Goal: Task Accomplishment & Management: Manage account settings

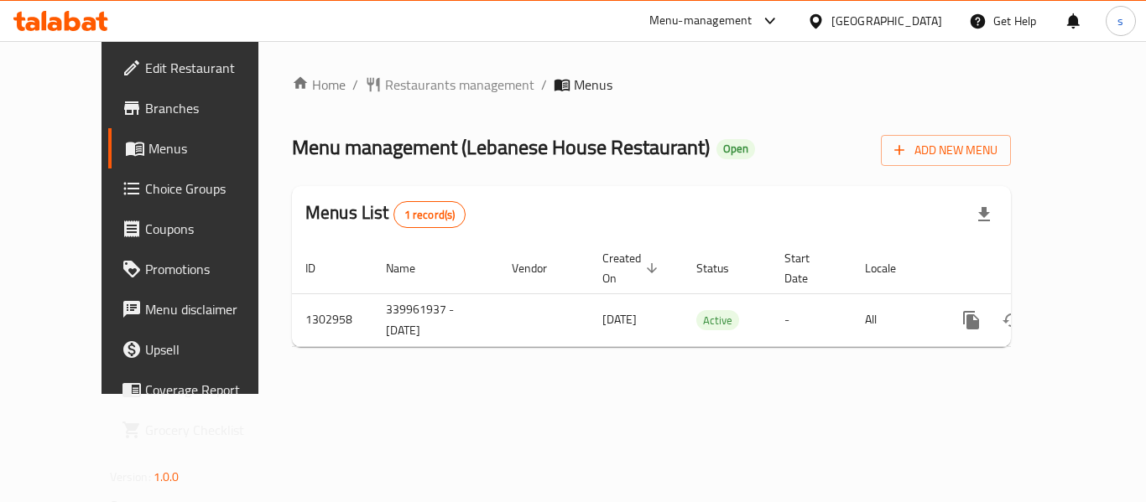
click at [872, 18] on div "[GEOGRAPHIC_DATA]" at bounding box center [886, 21] width 111 height 18
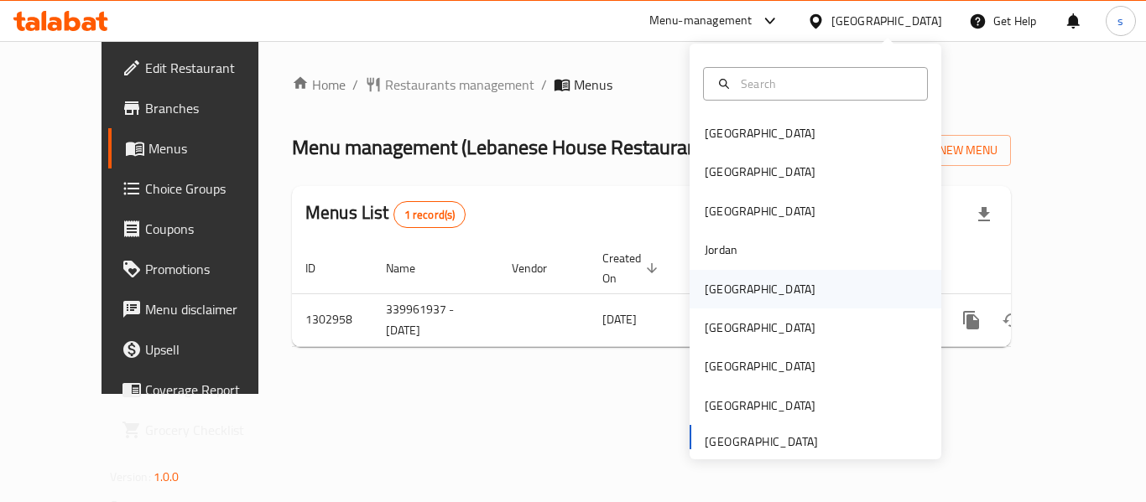
click at [730, 286] on div "[GEOGRAPHIC_DATA]" at bounding box center [760, 289] width 138 height 39
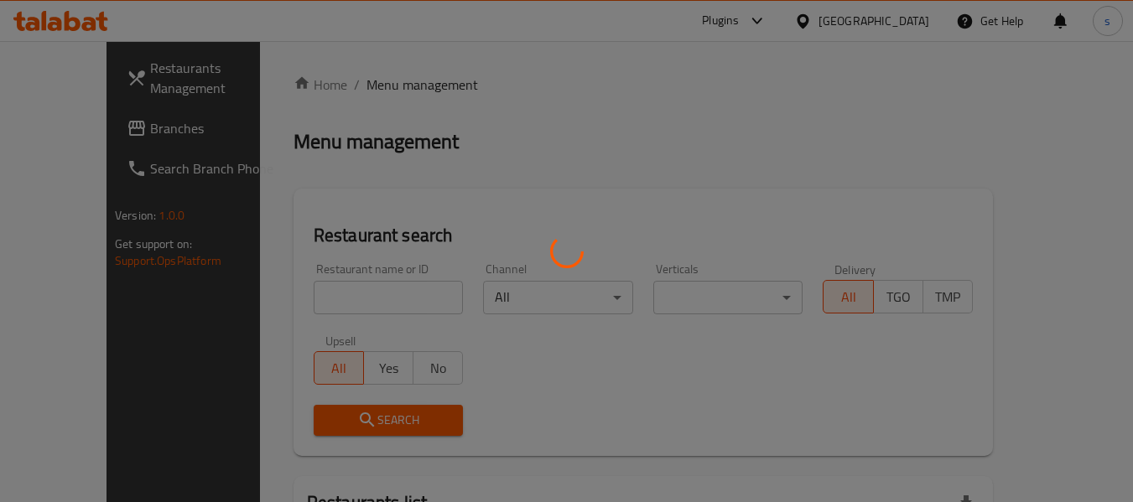
click at [86, 133] on div at bounding box center [566, 251] width 1133 height 502
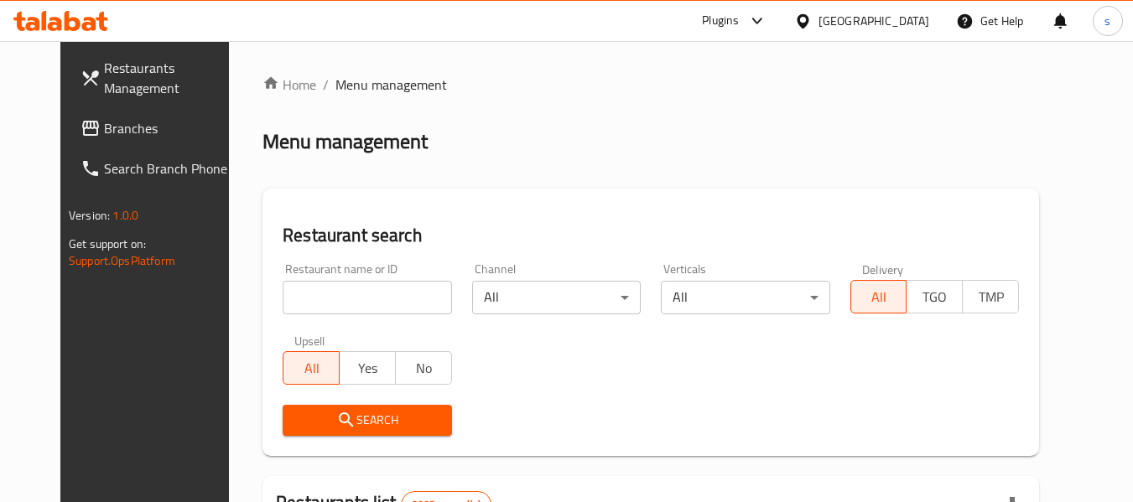
click at [104, 133] on span "Branches" at bounding box center [170, 128] width 133 height 20
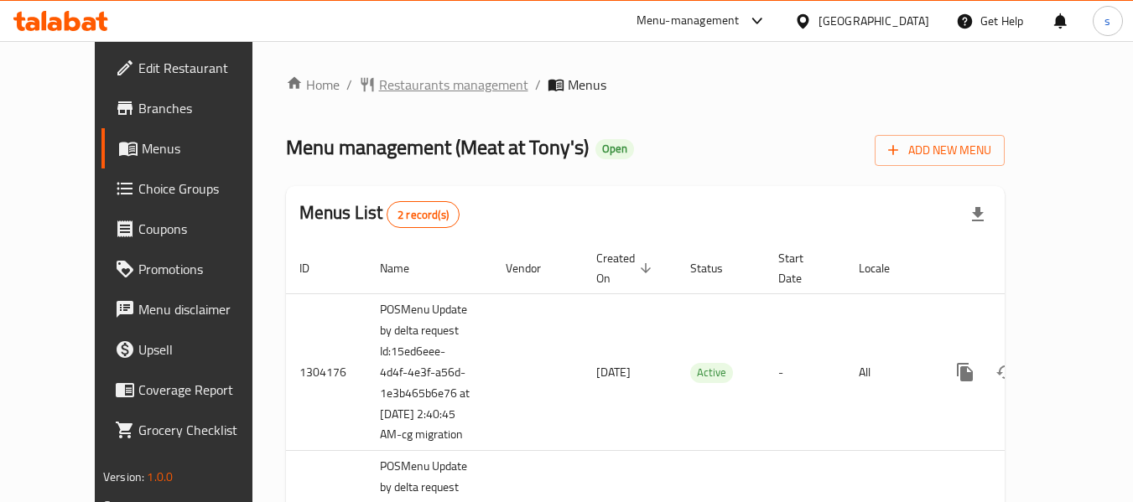
click at [379, 88] on span "Restaurants management" at bounding box center [453, 85] width 149 height 20
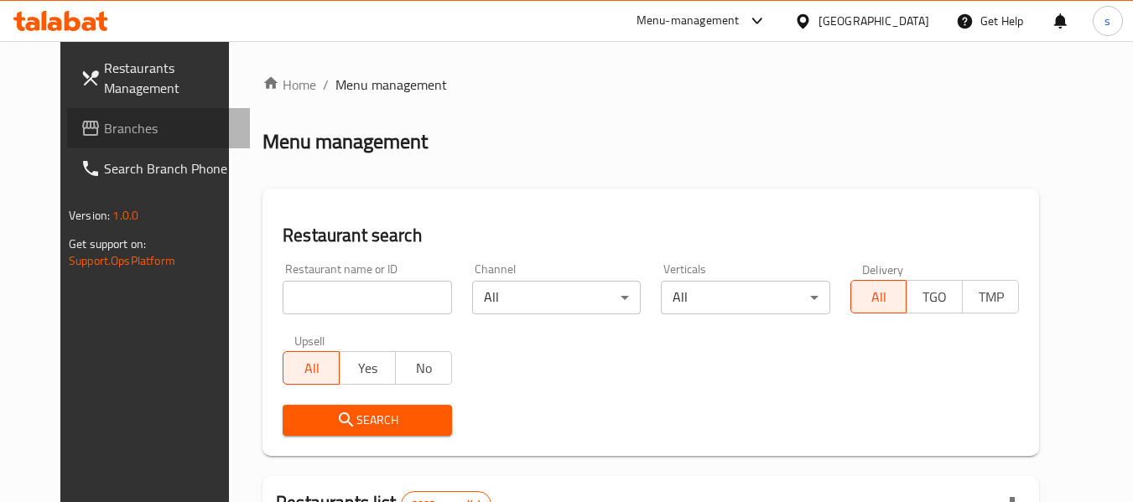
click at [104, 141] on link "Branches" at bounding box center [158, 128] width 183 height 40
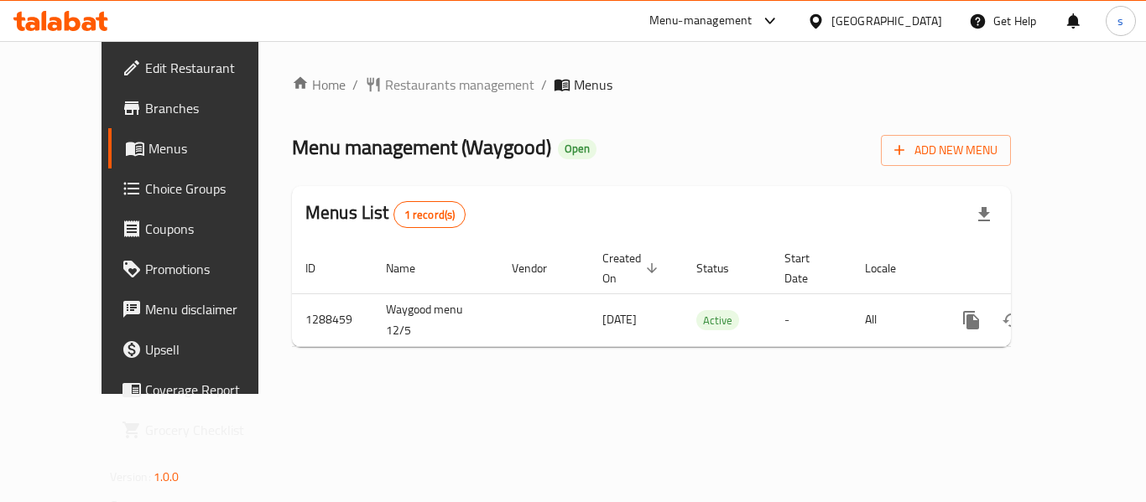
click at [821, 24] on icon at bounding box center [816, 20] width 12 height 14
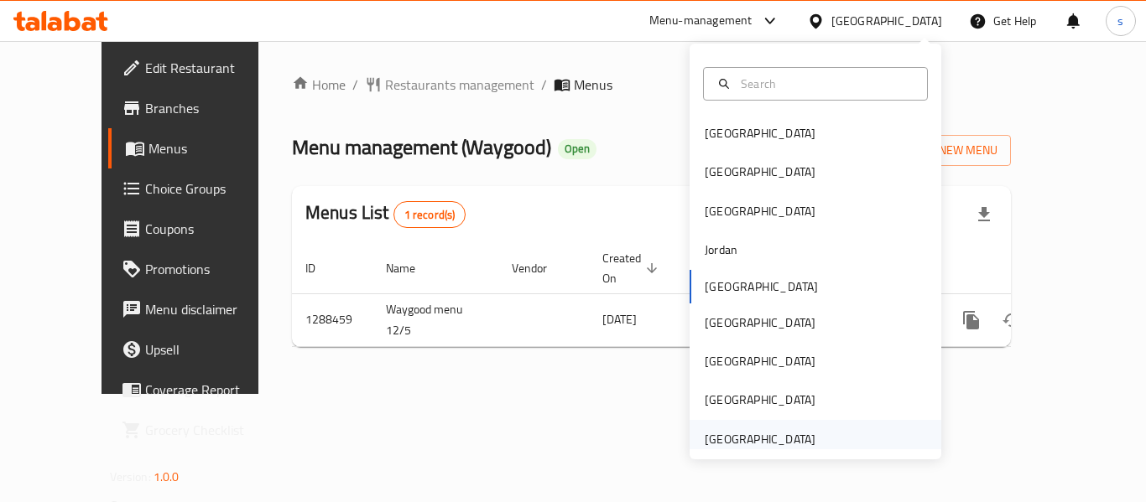
click at [802, 444] on div "[GEOGRAPHIC_DATA]" at bounding box center [760, 439] width 138 height 39
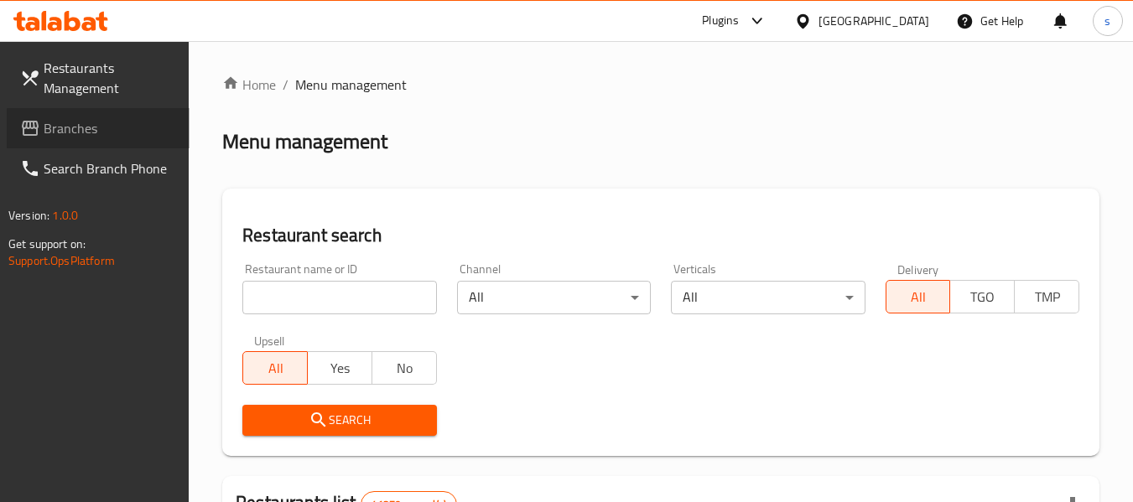
click at [93, 126] on span "Branches" at bounding box center [110, 128] width 133 height 20
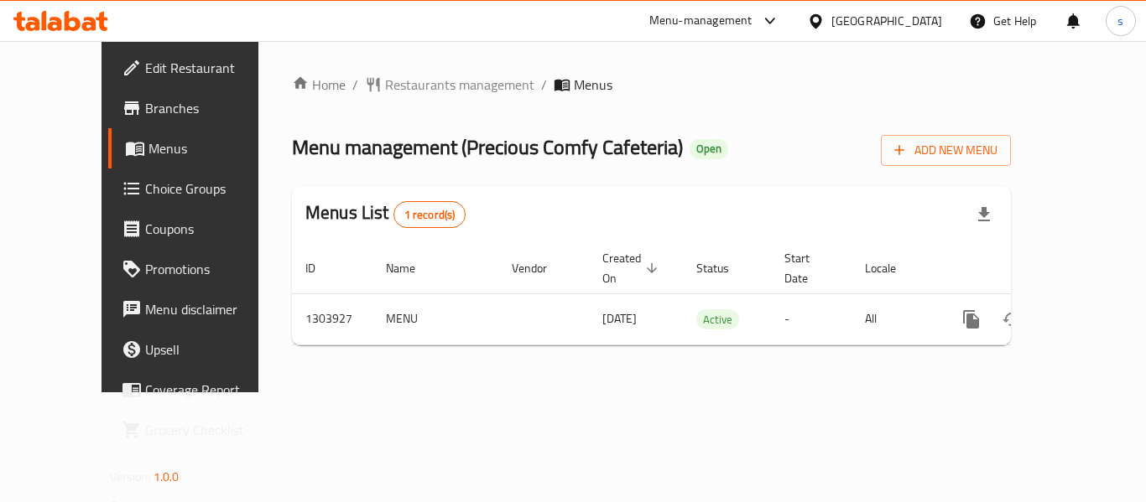
click at [863, 18] on div "[GEOGRAPHIC_DATA]" at bounding box center [886, 21] width 111 height 18
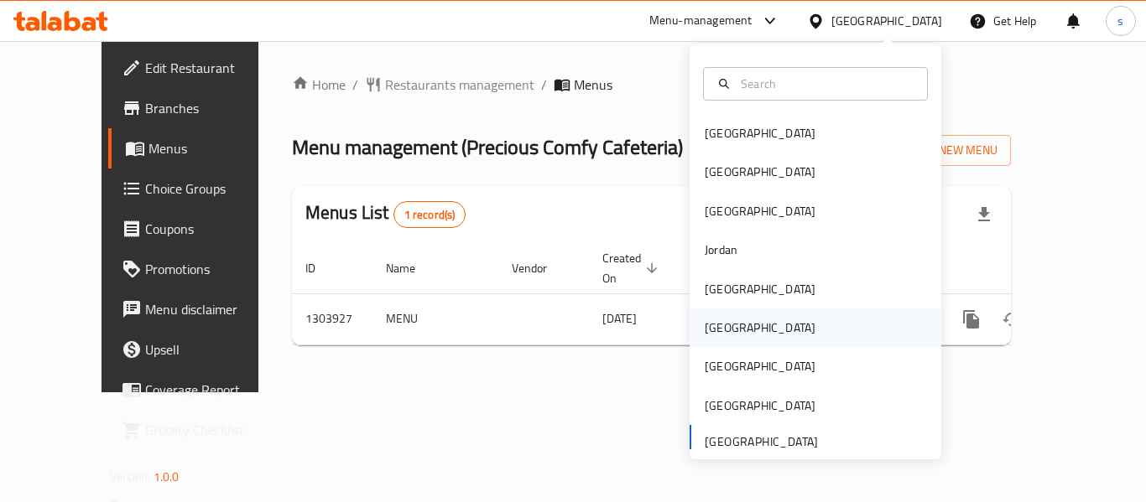
click at [755, 332] on div "[GEOGRAPHIC_DATA]" at bounding box center [816, 328] width 252 height 39
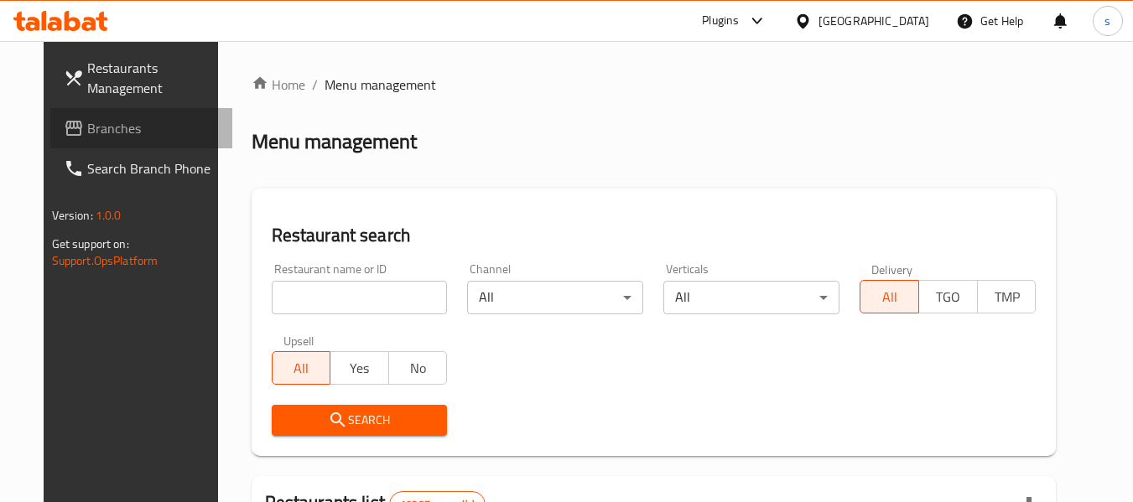
click at [112, 119] on span "Branches" at bounding box center [153, 128] width 133 height 20
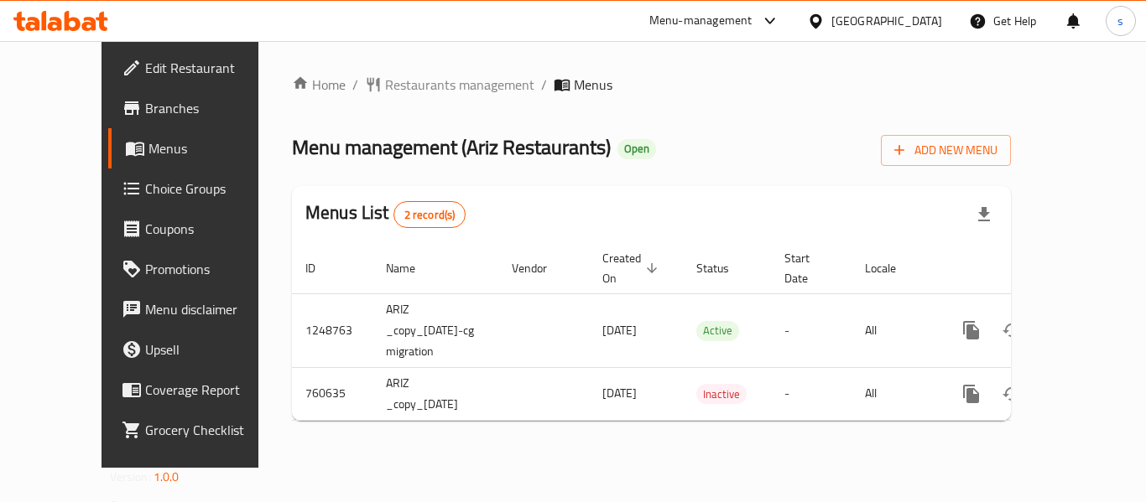
click at [825, 17] on icon at bounding box center [816, 22] width 18 height 18
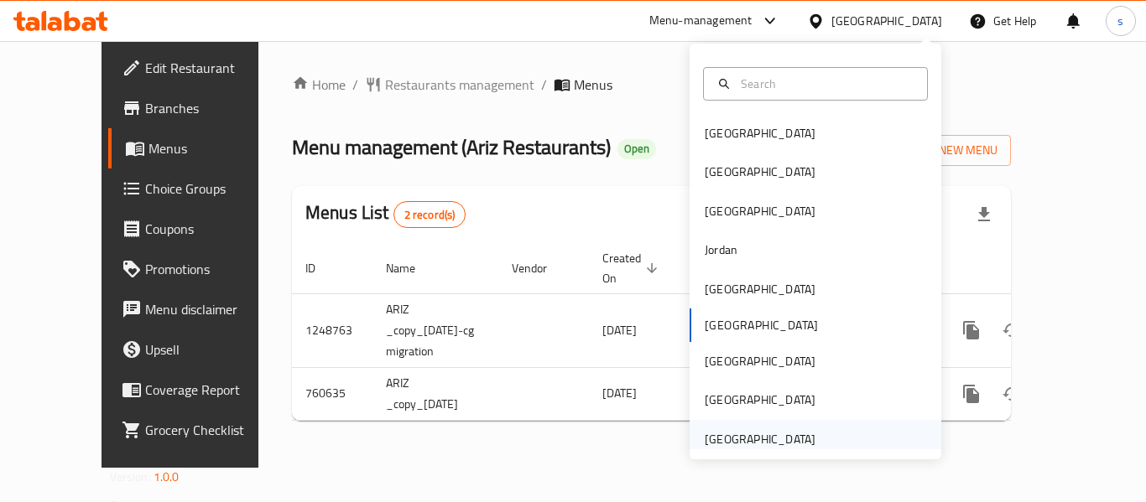
click at [778, 436] on div "[GEOGRAPHIC_DATA]" at bounding box center [760, 439] width 111 height 18
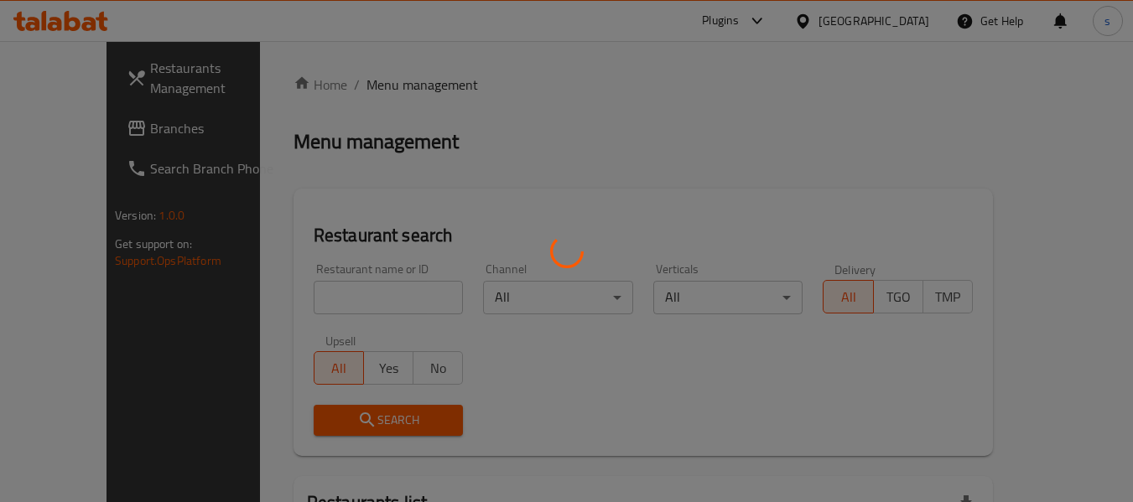
click at [70, 127] on div at bounding box center [566, 251] width 1133 height 502
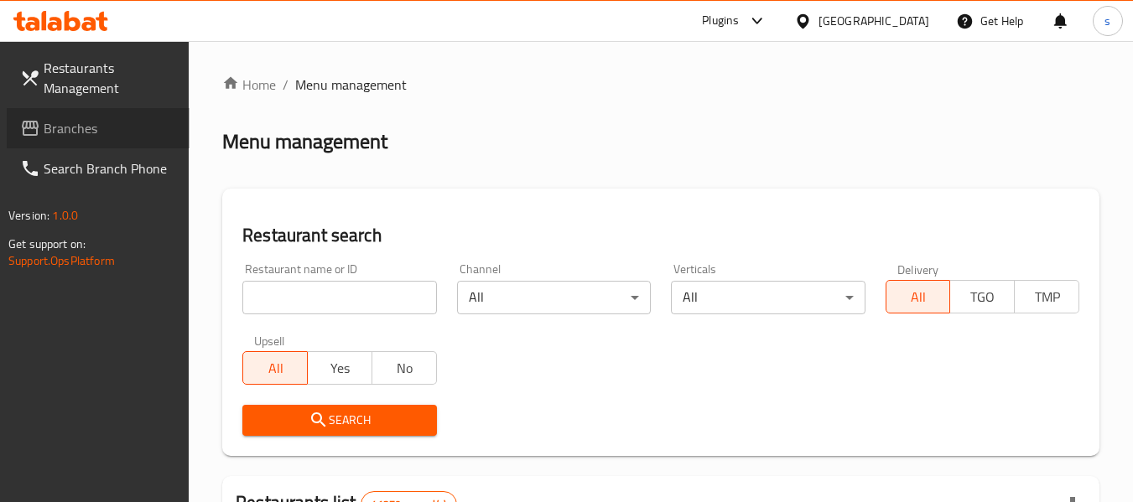
click at [84, 128] on span "Branches" at bounding box center [110, 128] width 133 height 20
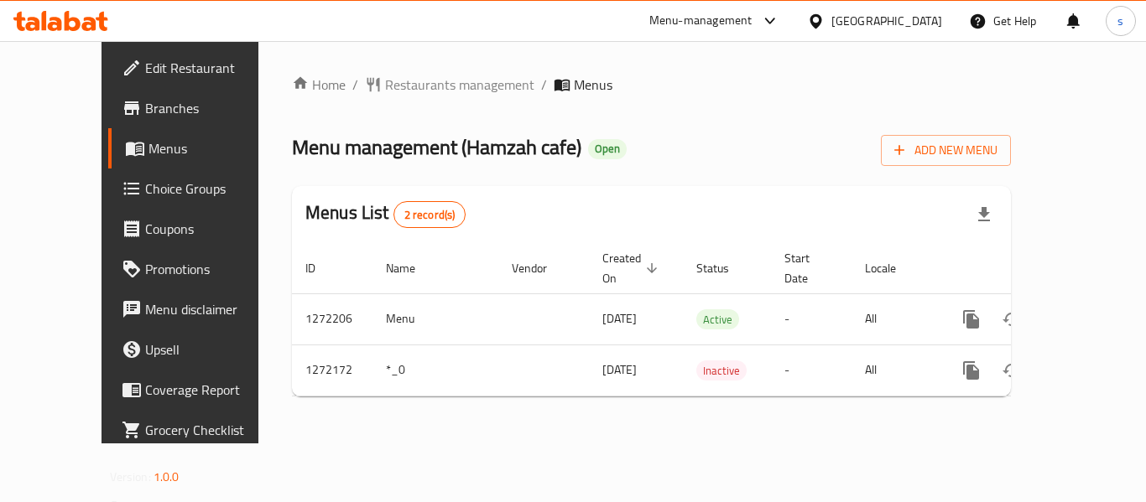
click at [880, 23] on div "[GEOGRAPHIC_DATA]" at bounding box center [886, 21] width 111 height 18
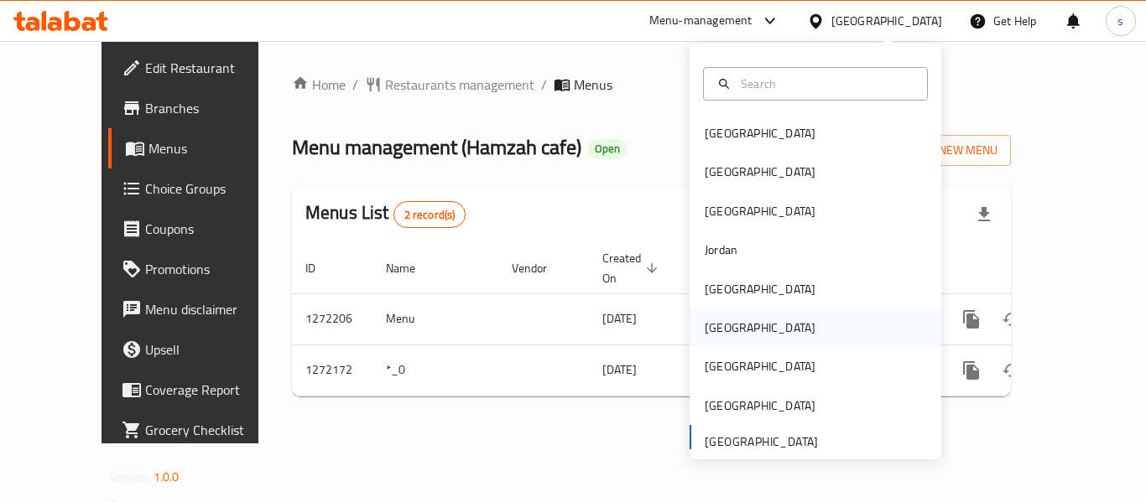
click at [725, 341] on div "[GEOGRAPHIC_DATA]" at bounding box center [760, 328] width 138 height 39
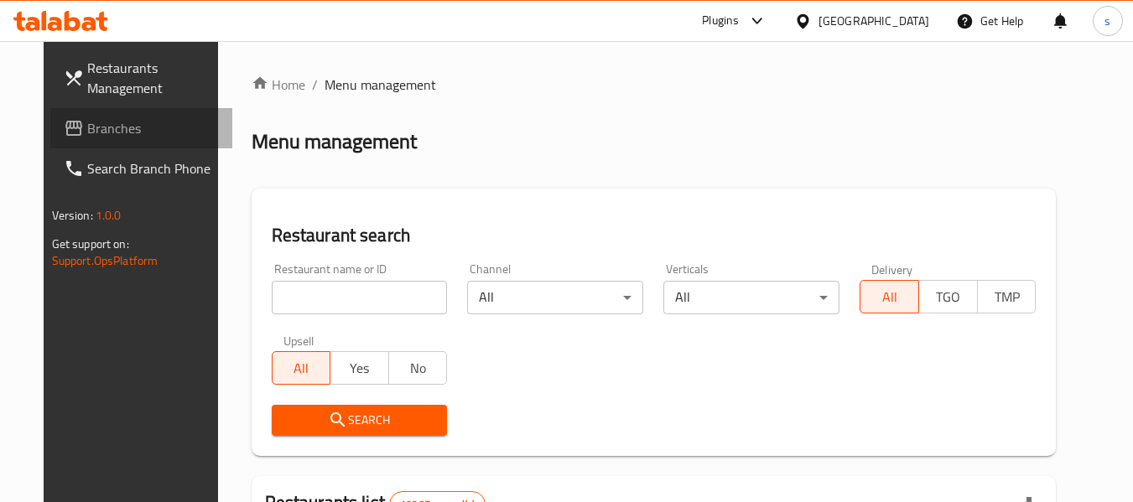
click at [103, 124] on span "Branches" at bounding box center [153, 128] width 133 height 20
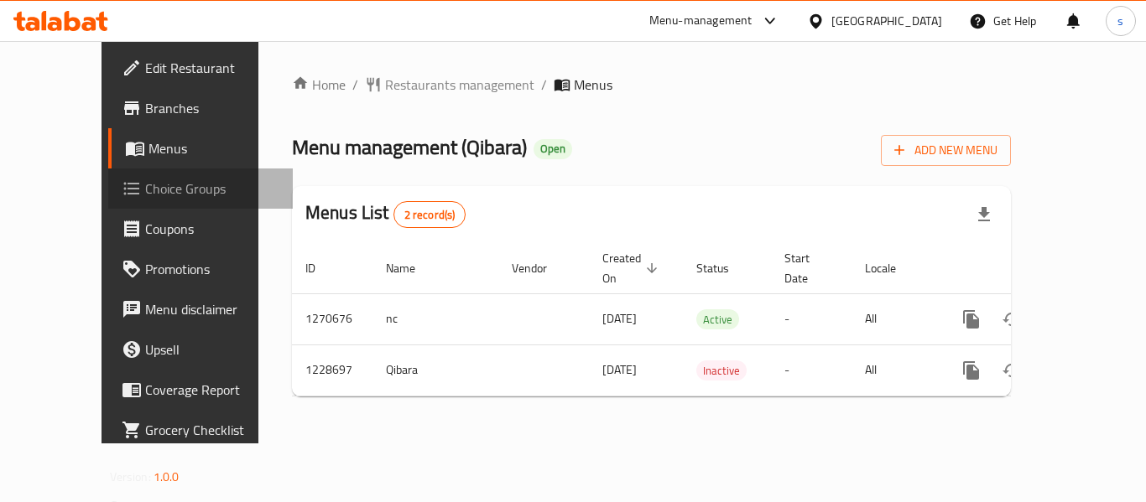
click at [145, 199] on span "Choice Groups" at bounding box center [212, 189] width 134 height 20
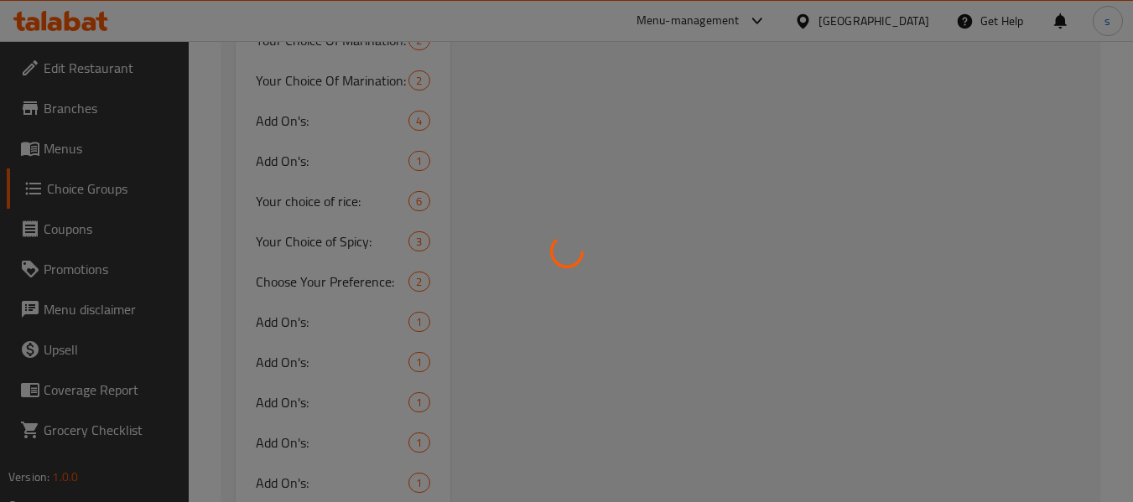
scroll to position [1007, 0]
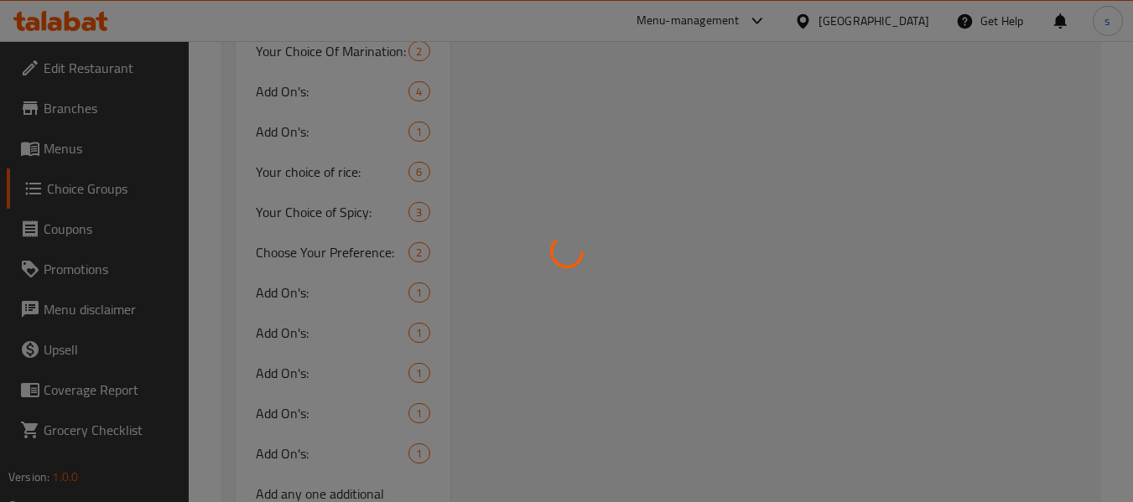
click at [305, 214] on div at bounding box center [566, 251] width 1133 height 502
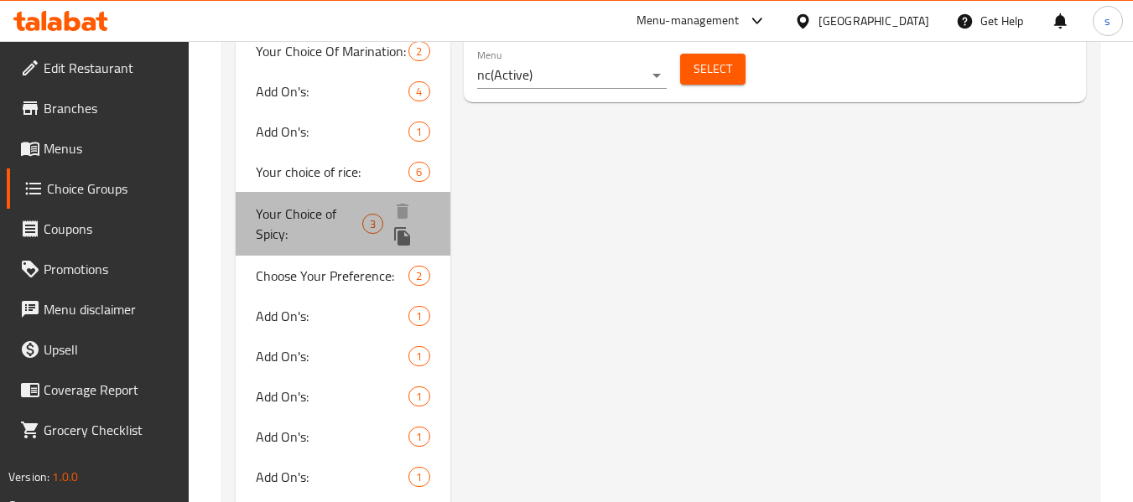
click at [326, 215] on span "Your Choice of Spicy:" at bounding box center [309, 224] width 107 height 40
type input "Your Choice of Spicy:"
type input "اختيارك من سبايسي:"
type input "1"
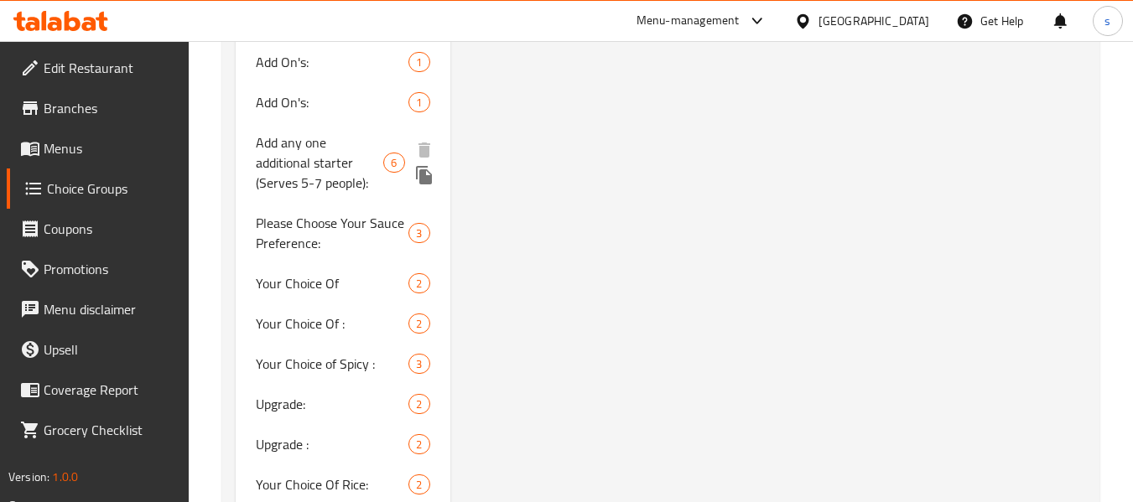
scroll to position [1510, 0]
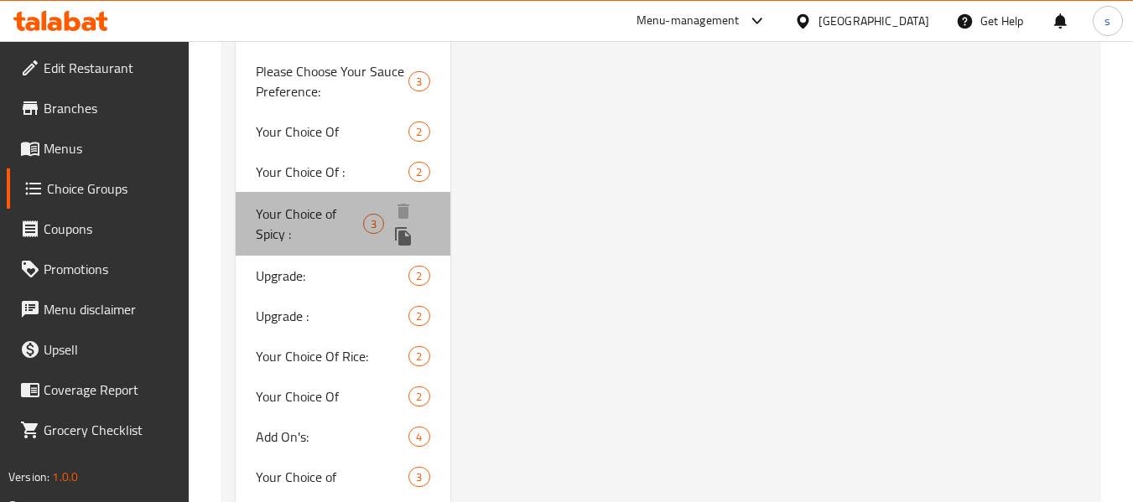
click at [350, 216] on span "Your Choice of Spicy :" at bounding box center [309, 224] width 107 height 40
type input "Your Choice of Spicy :"
type input "اختيارك من السبايسي:"
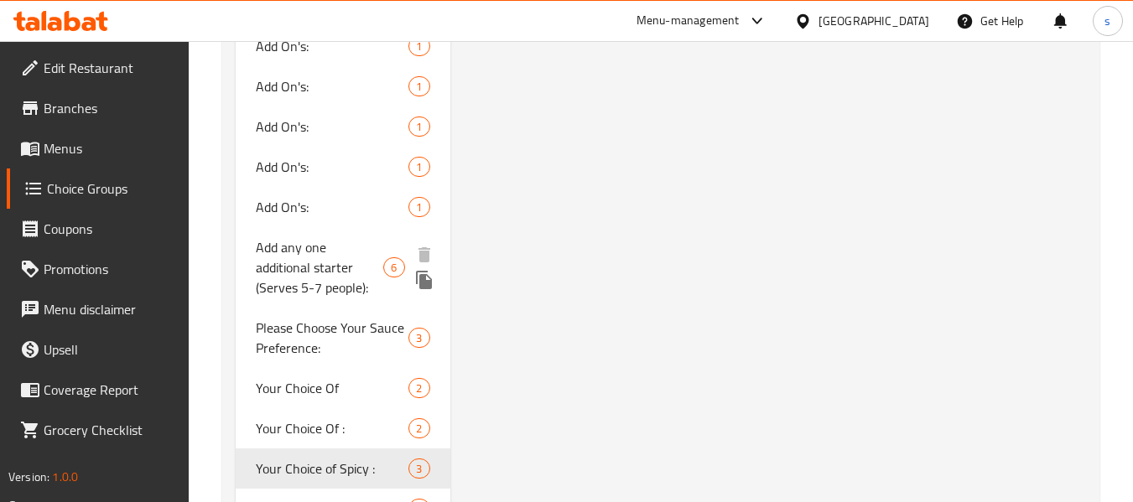
scroll to position [1258, 0]
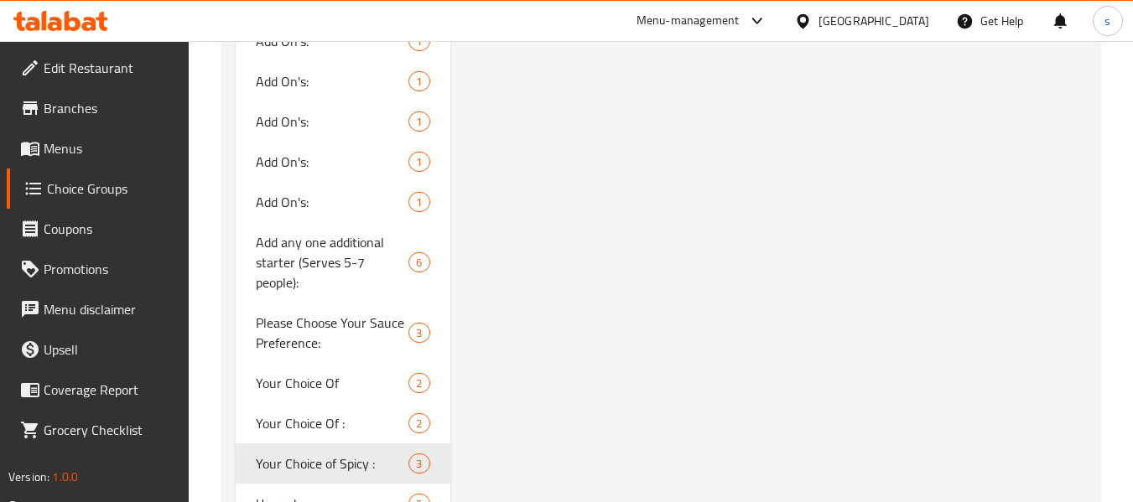
click at [904, 23] on div "Oman" at bounding box center [874, 21] width 111 height 18
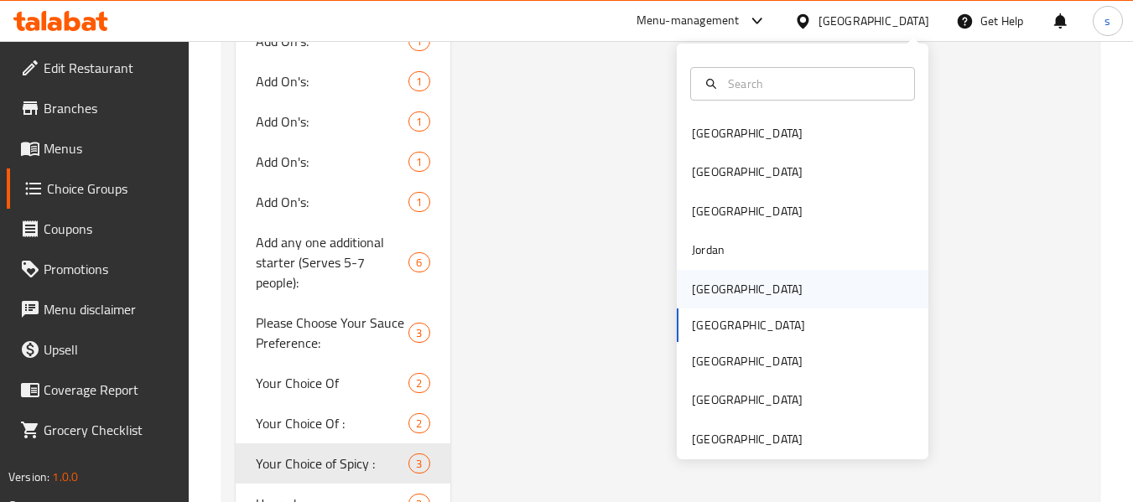
click at [719, 297] on div "Kuwait" at bounding box center [748, 289] width 138 height 39
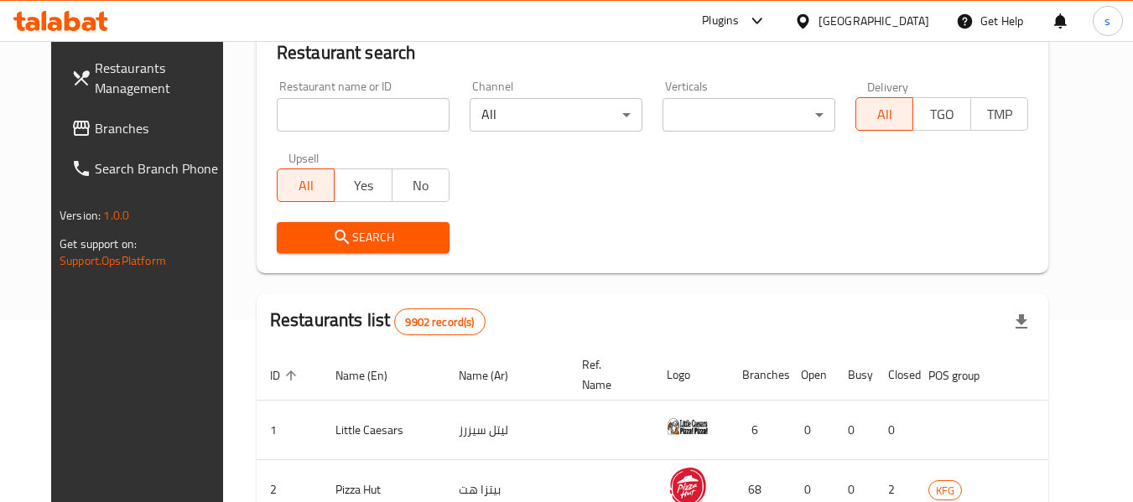
scroll to position [768, 0]
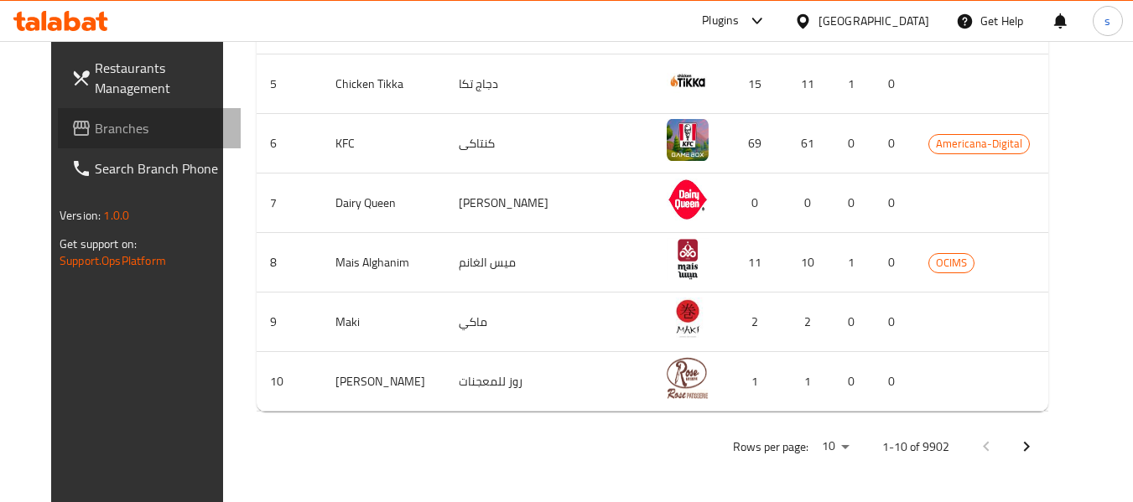
click at [103, 124] on span "Branches" at bounding box center [161, 128] width 133 height 20
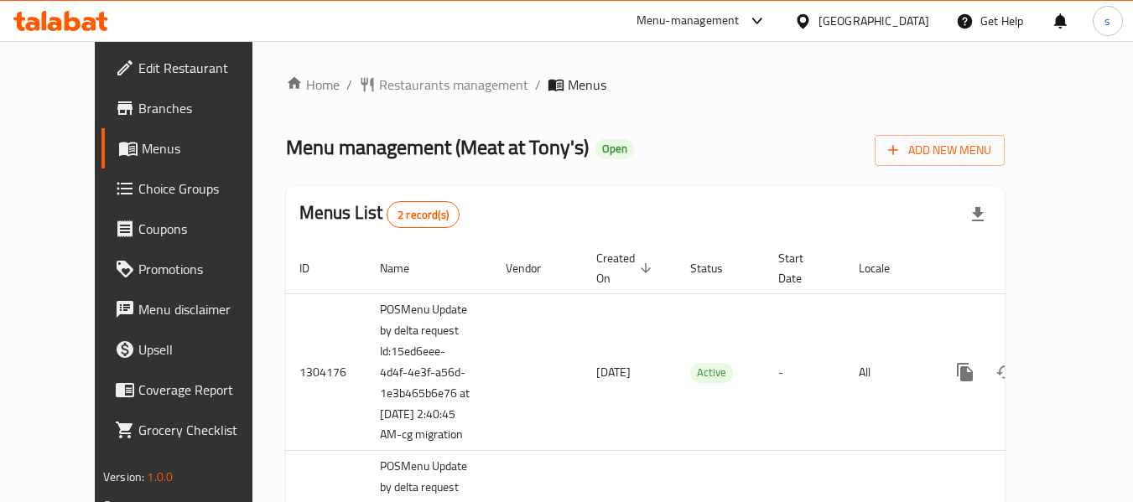
click at [379, 70] on div "Home / Restaurants management / Menus Menu management ( Meat at Tony's ) Open A…" at bounding box center [646, 348] width 786 height 615
click at [383, 88] on span "Restaurants management" at bounding box center [453, 85] width 149 height 20
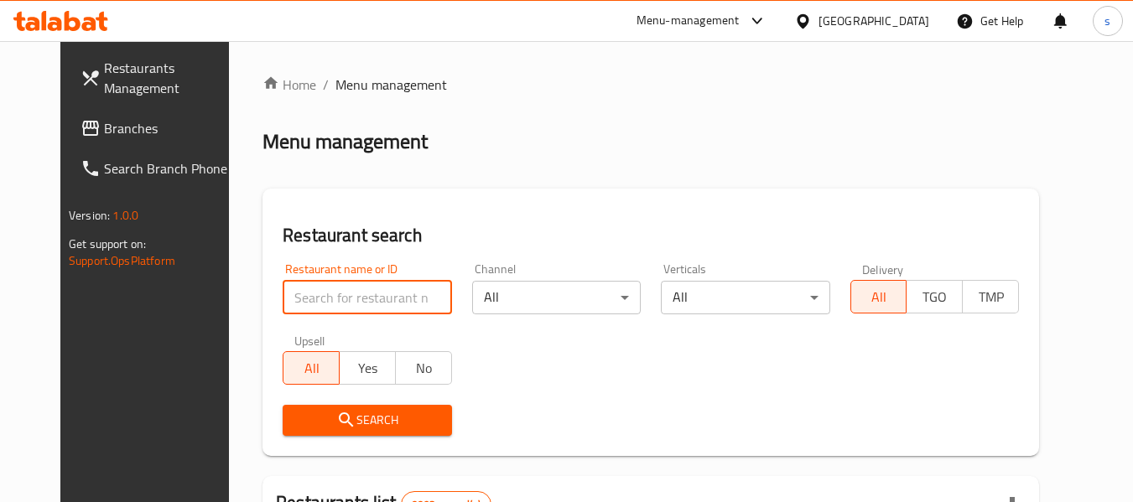
click at [314, 299] on input "search" at bounding box center [367, 298] width 169 height 34
paste input "682765"
type input "682765"
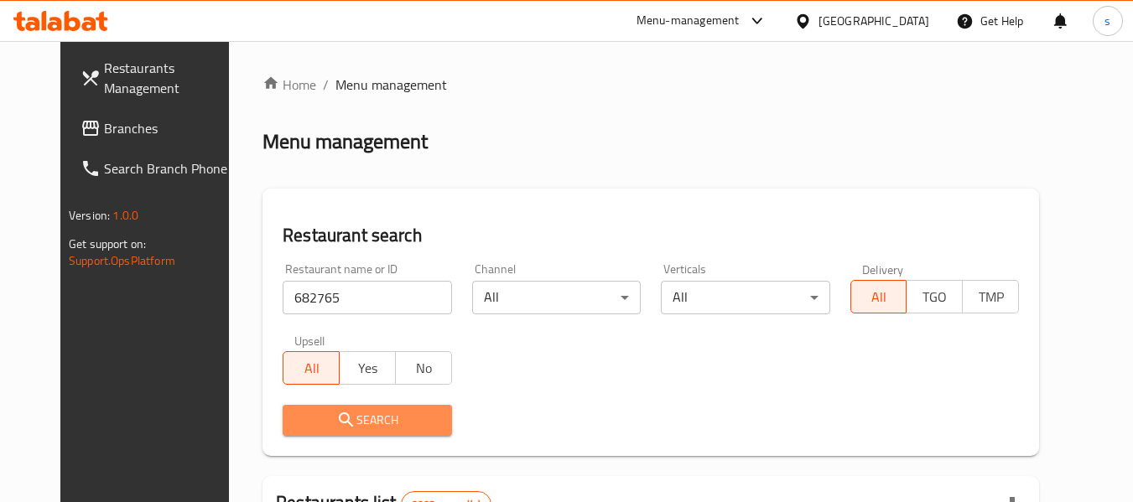
click at [336, 419] on span "Search" at bounding box center [367, 420] width 142 height 21
click at [336, 419] on div at bounding box center [566, 251] width 1133 height 502
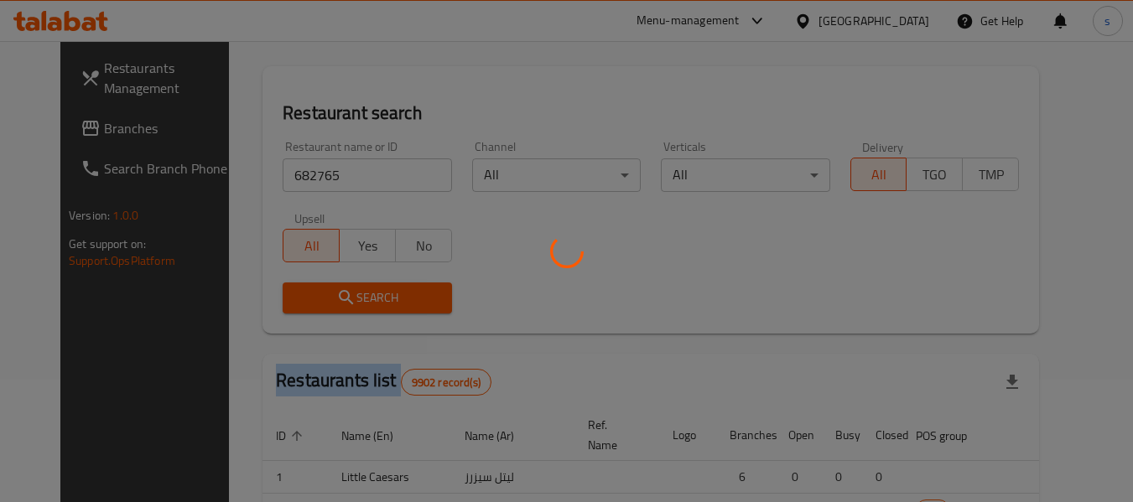
scroll to position [252, 0]
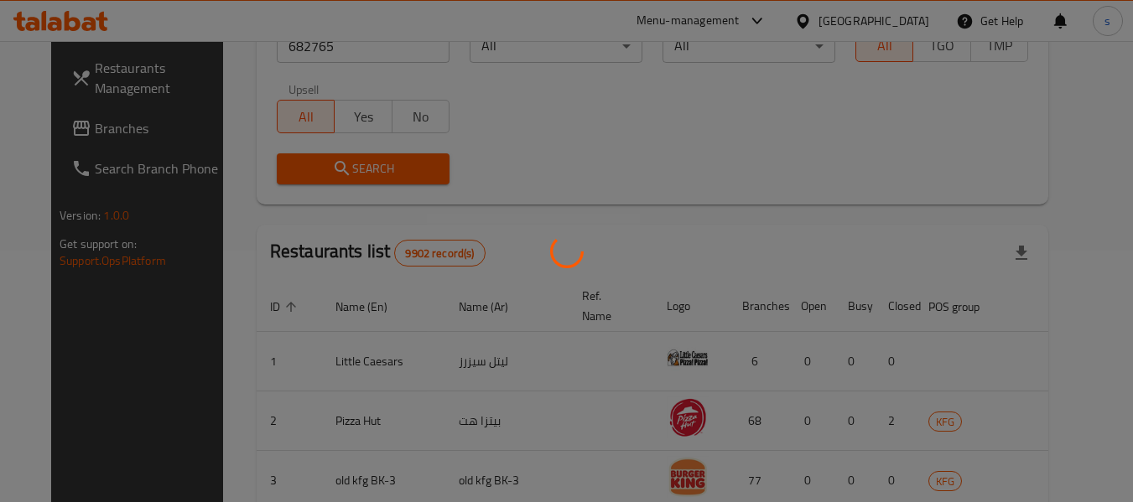
click at [615, 206] on div at bounding box center [566, 251] width 1133 height 502
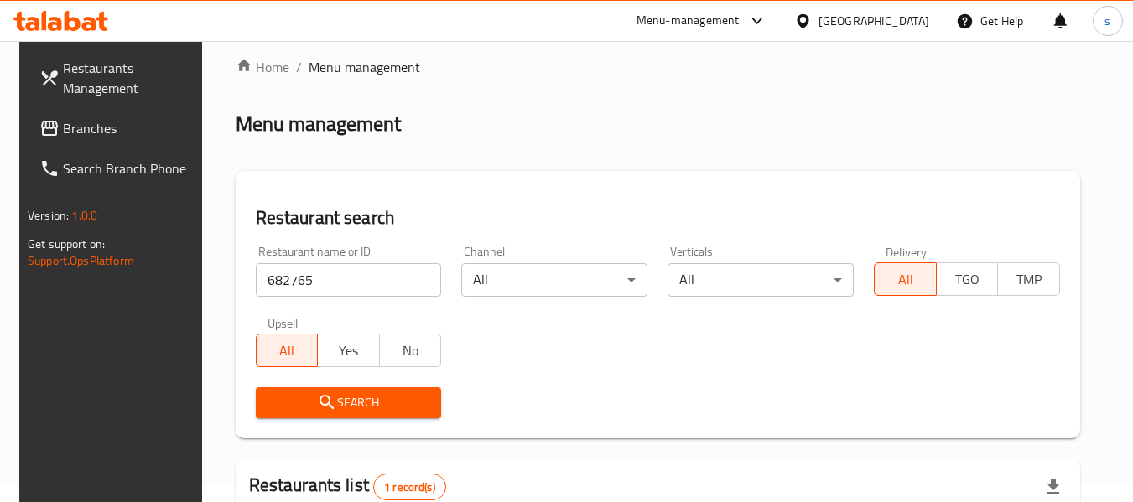
scroll to position [0, 0]
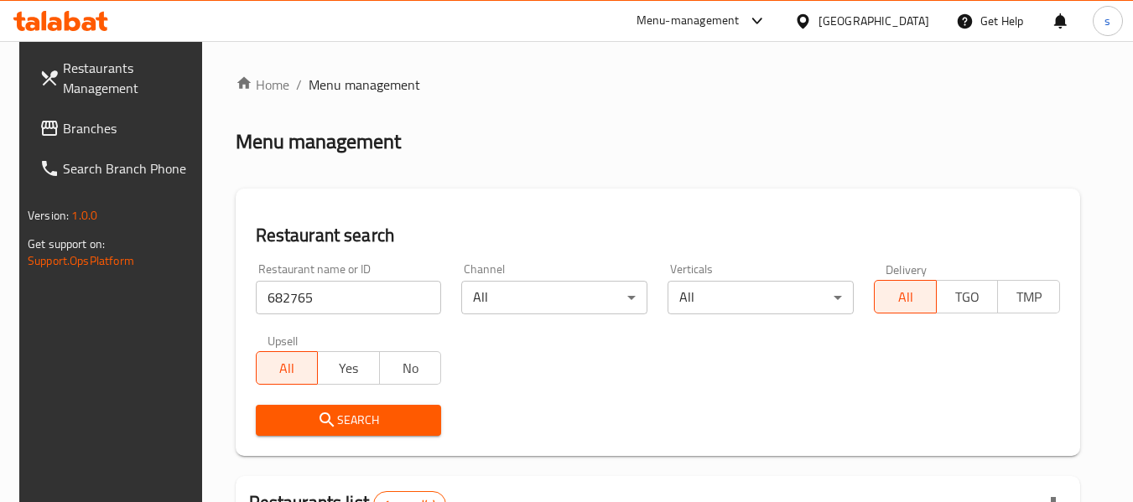
click at [809, 20] on icon at bounding box center [803, 20] width 12 height 14
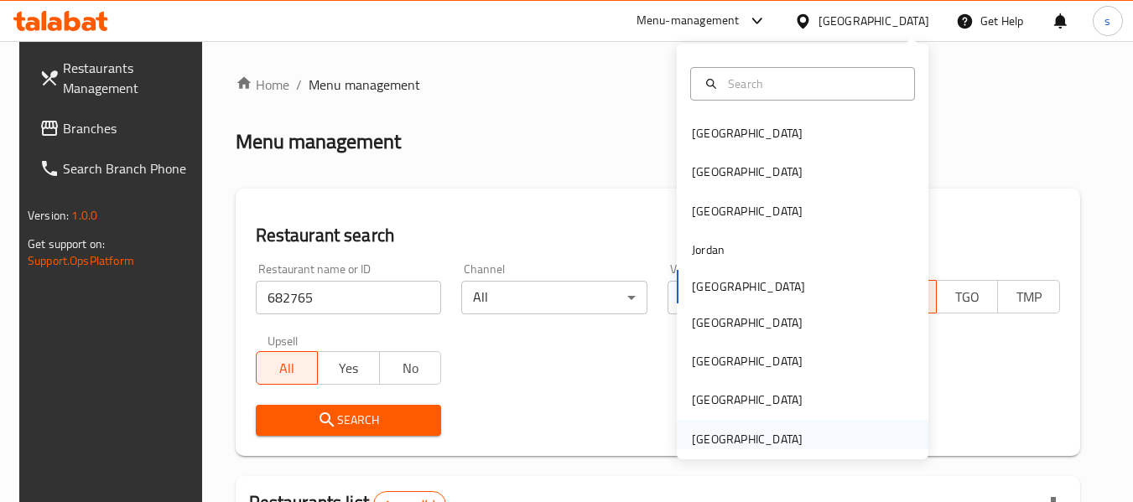
click at [742, 432] on div "[GEOGRAPHIC_DATA]" at bounding box center [747, 439] width 111 height 18
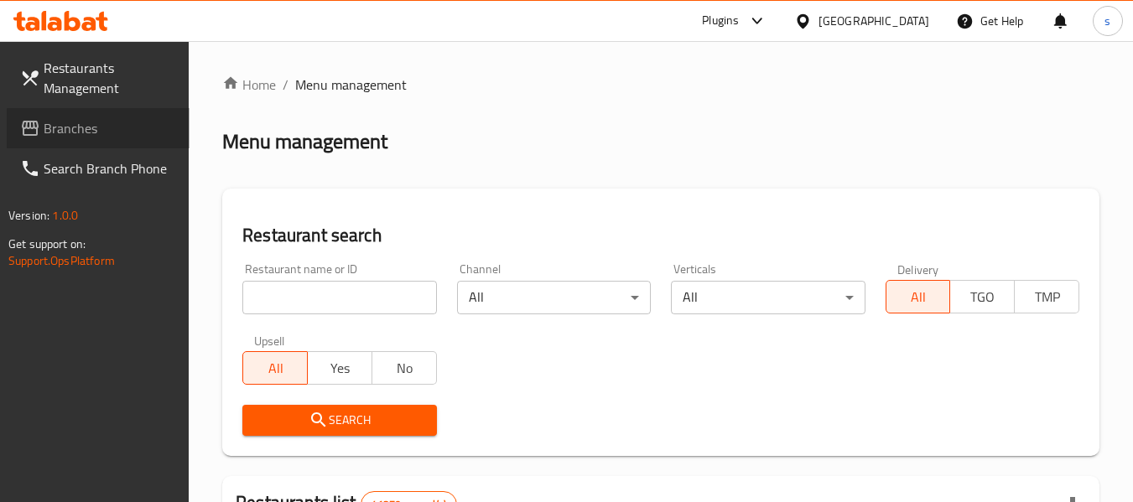
click at [92, 127] on span "Branches" at bounding box center [110, 128] width 133 height 20
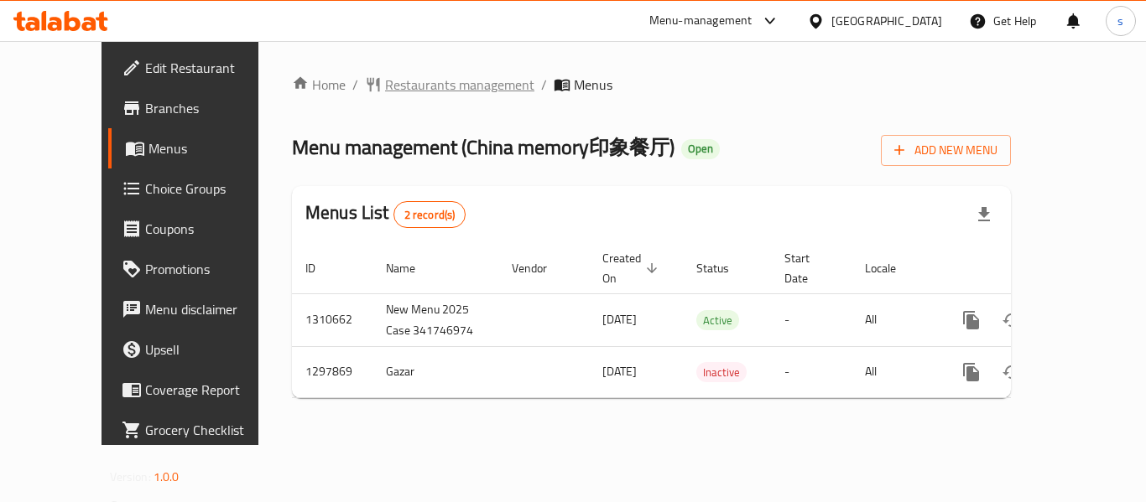
click at [421, 84] on span "Restaurants management" at bounding box center [459, 85] width 149 height 20
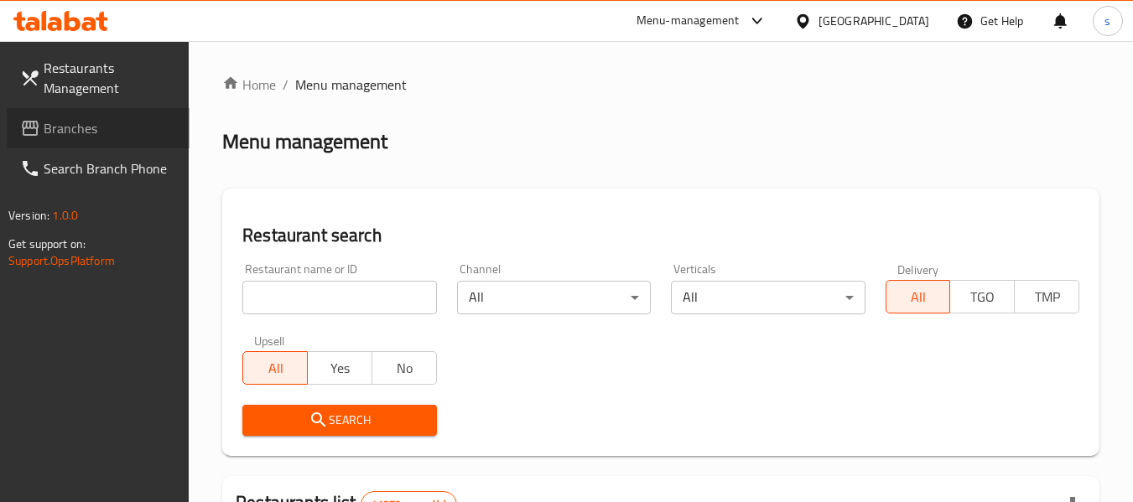
click at [100, 142] on link "Branches" at bounding box center [98, 128] width 183 height 40
